Goal: Check status

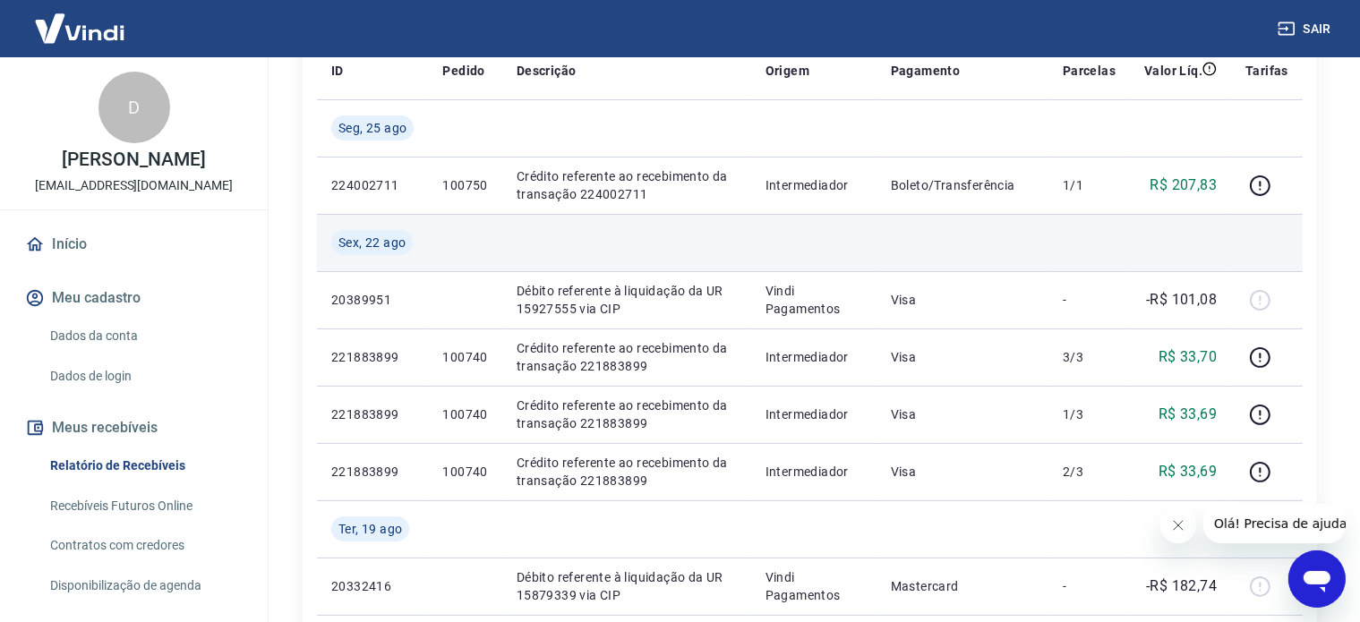
scroll to position [269, 0]
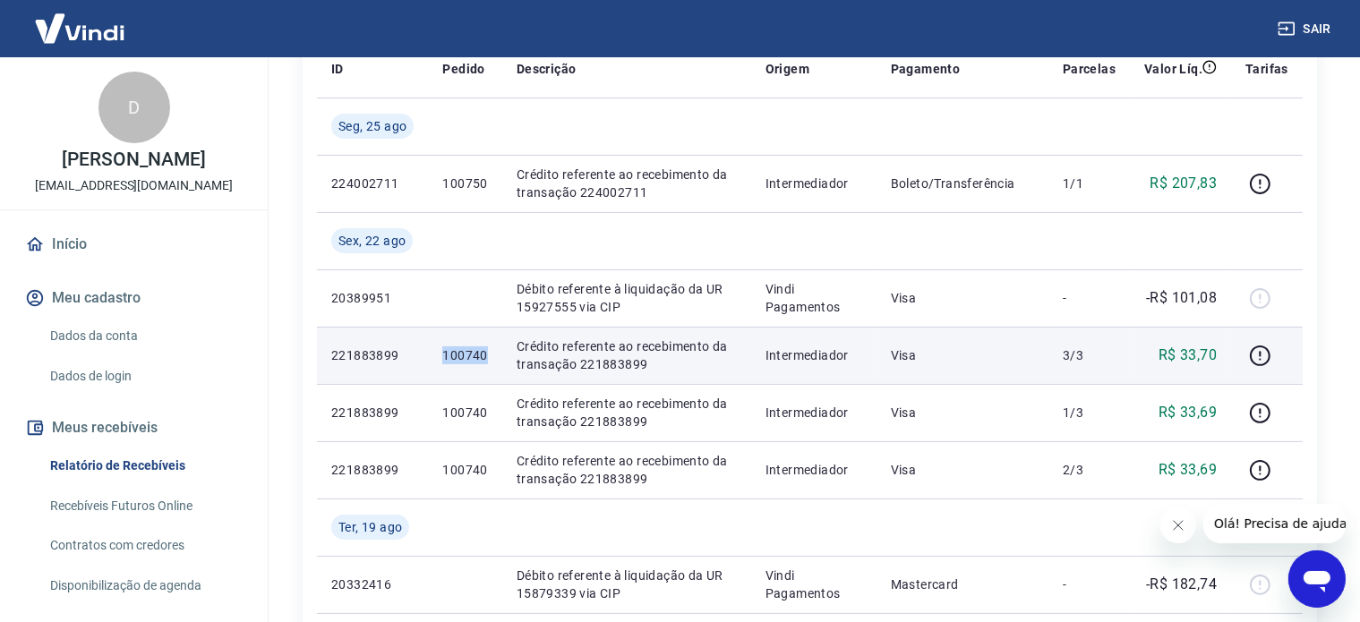
drag, startPoint x: 439, startPoint y: 351, endPoint x: 490, endPoint y: 353, distance: 51.9
click at [490, 353] on td "100740" at bounding box center [464, 355] width 73 height 57
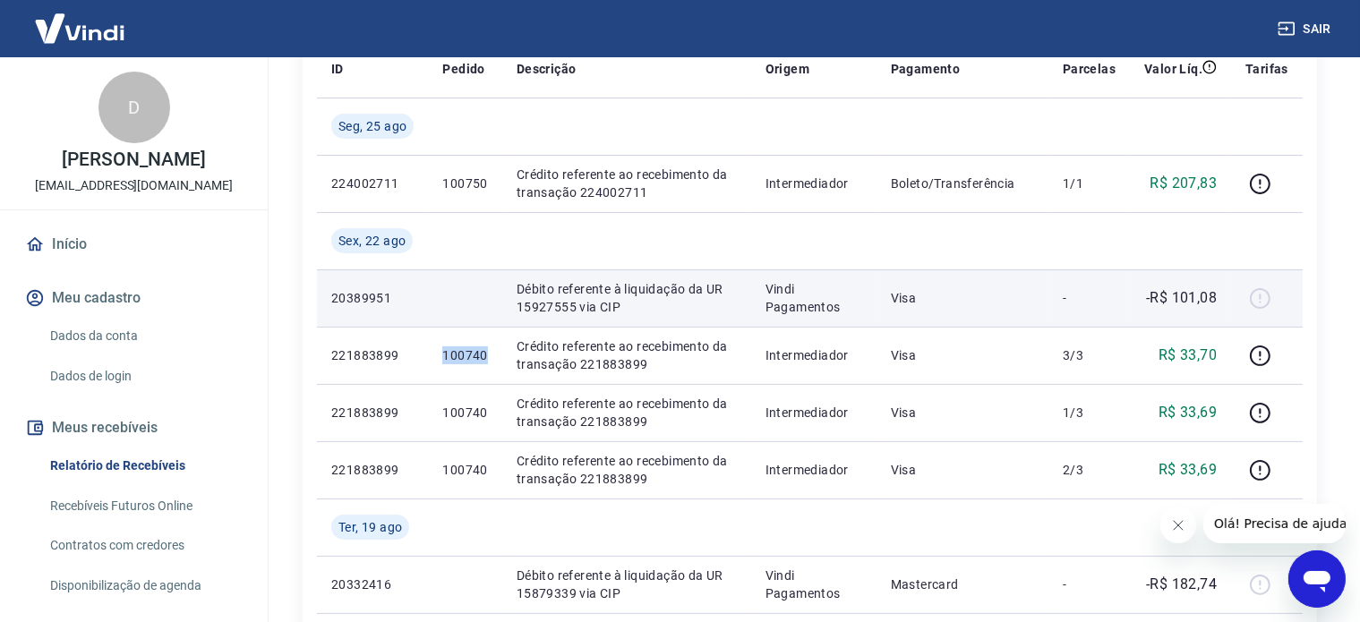
copy p "100740"
